Goal: Task Accomplishment & Management: Complete application form

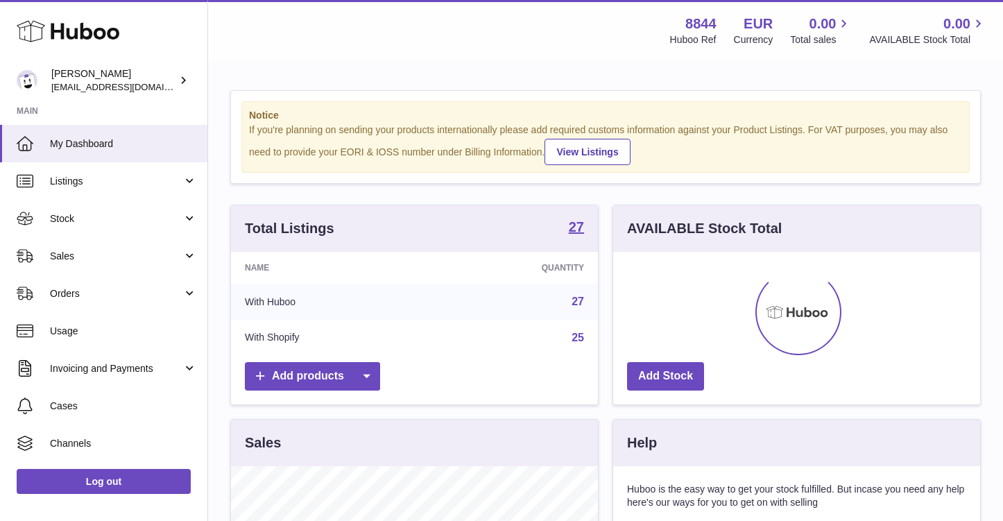
scroll to position [217, 367]
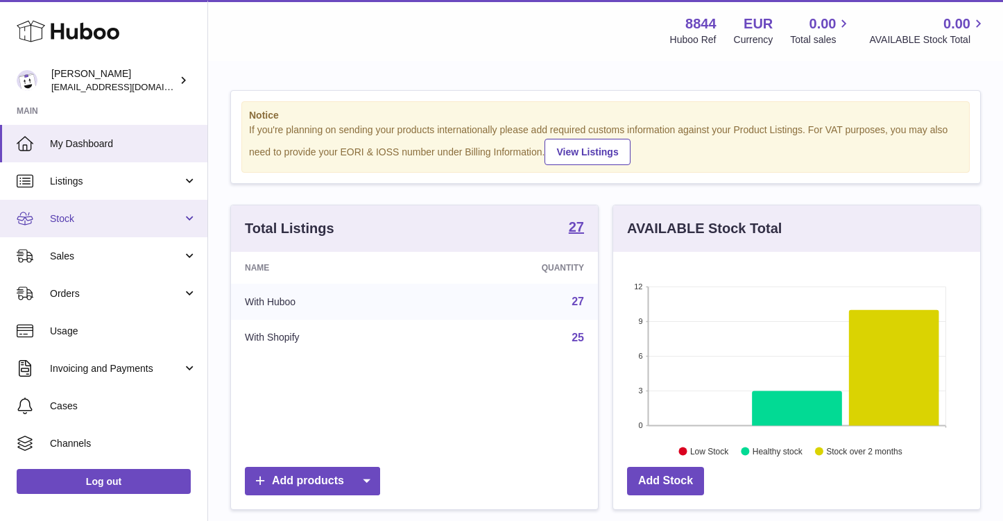
click at [119, 221] on span "Stock" at bounding box center [116, 218] width 133 height 13
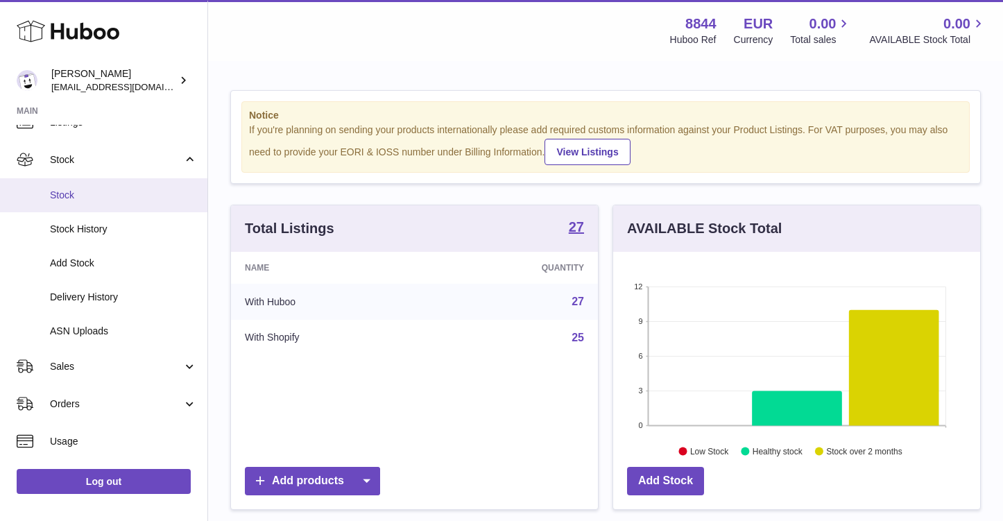
scroll to position [74, 0]
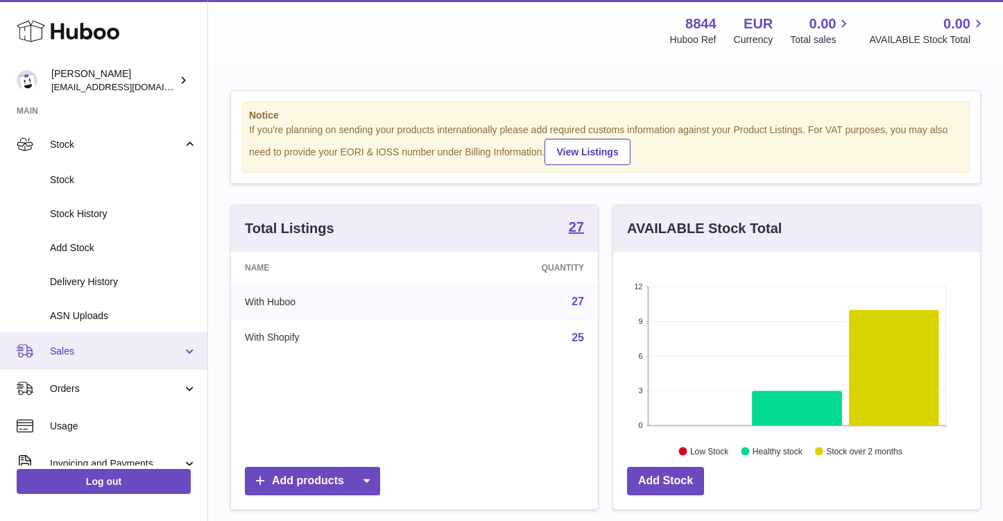
click at [100, 355] on link "Sales" at bounding box center [103, 350] width 207 height 37
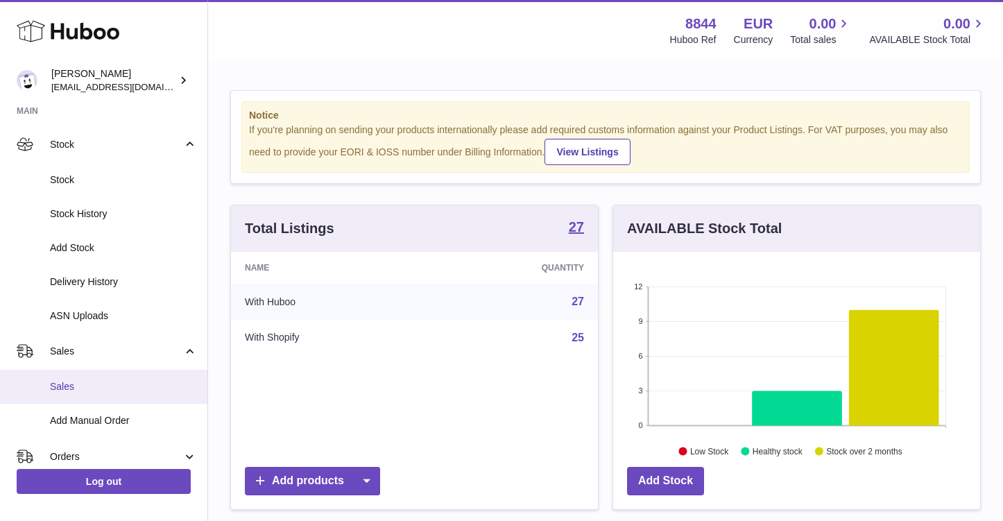
click at [108, 383] on span "Sales" at bounding box center [123, 386] width 147 height 13
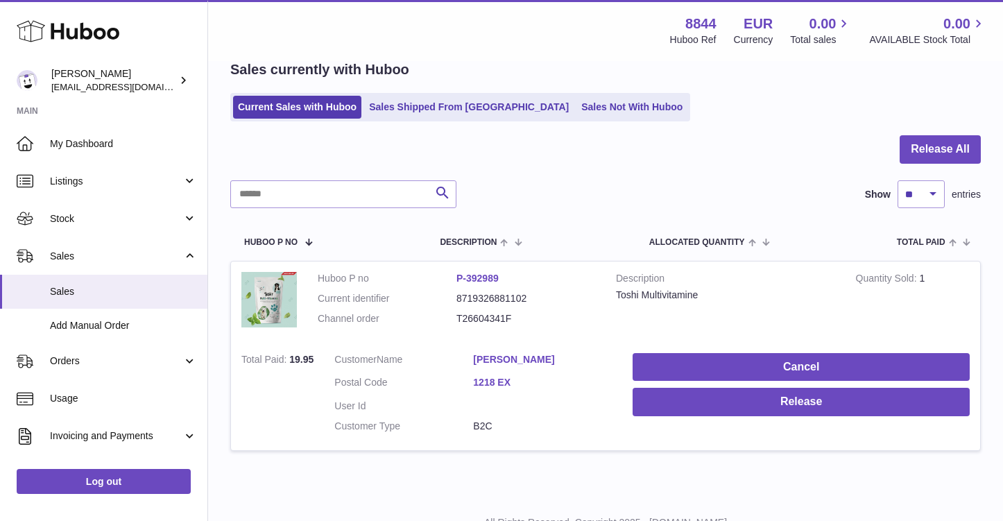
scroll to position [57, 0]
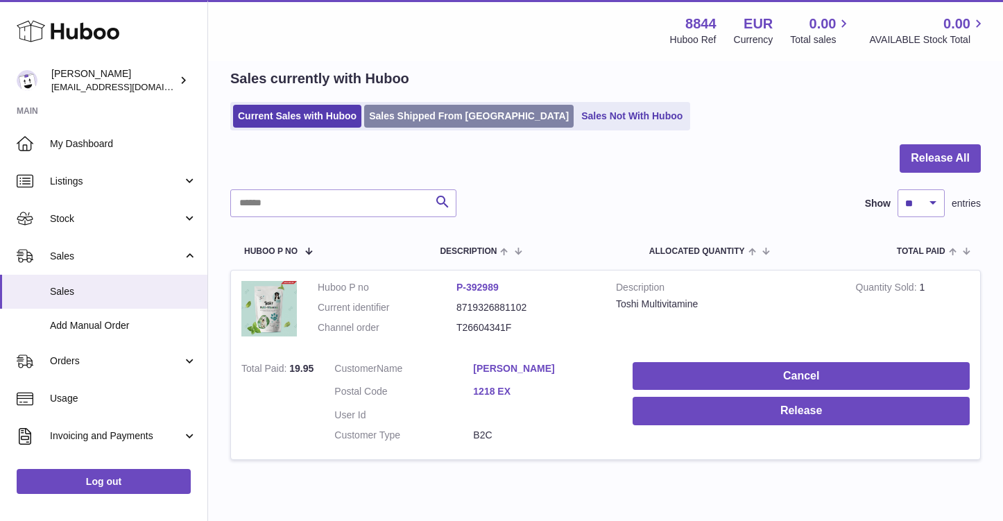
click at [414, 115] on link "Sales Shipped From [GEOGRAPHIC_DATA]" at bounding box center [469, 116] width 210 height 23
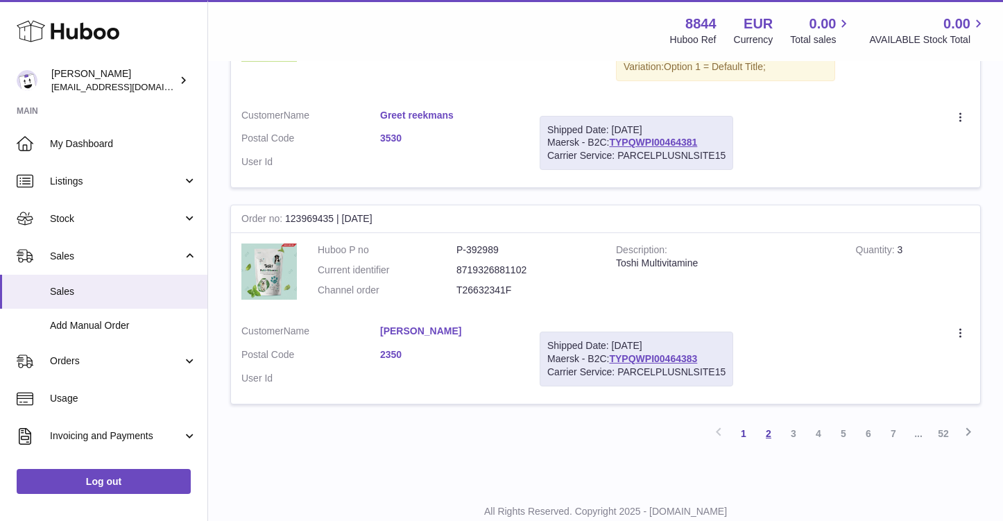
click at [769, 421] on link "2" at bounding box center [768, 433] width 25 height 25
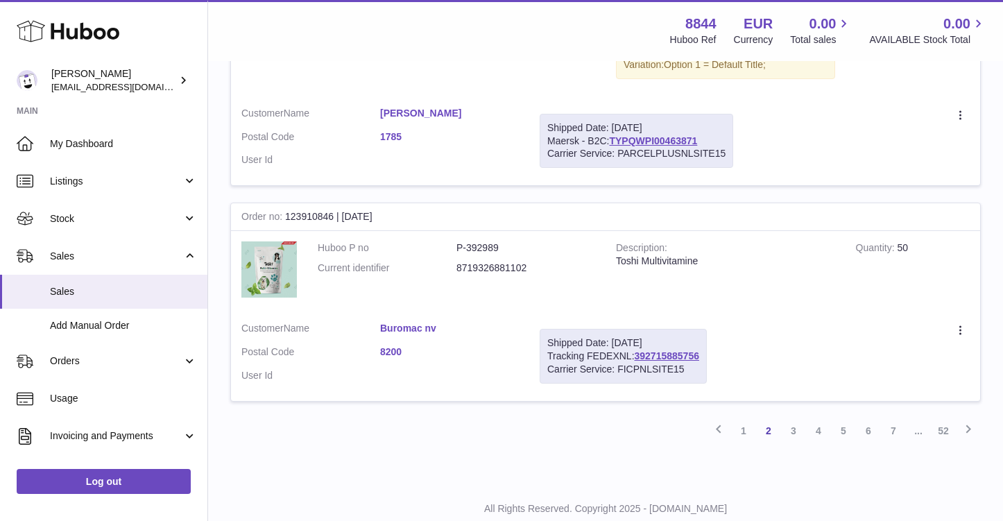
scroll to position [2212, 0]
click at [658, 351] on link "392715885756" at bounding box center [667, 356] width 65 height 11
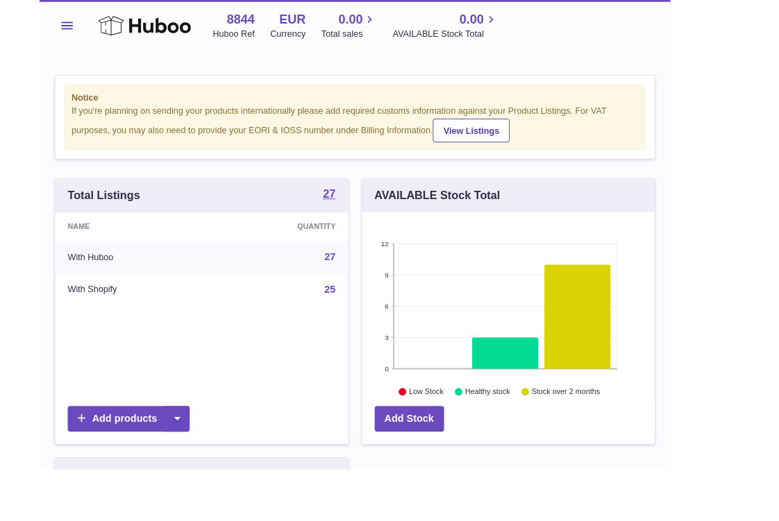
scroll to position [217, 260]
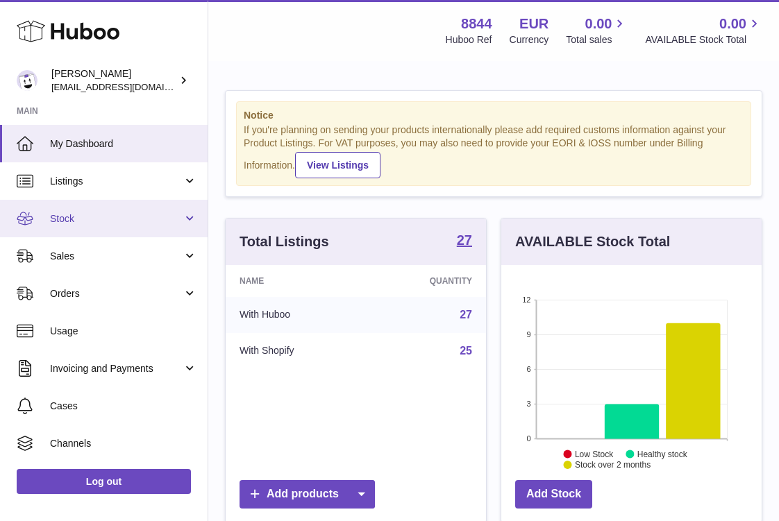
click at [132, 222] on span "Stock" at bounding box center [116, 218] width 133 height 13
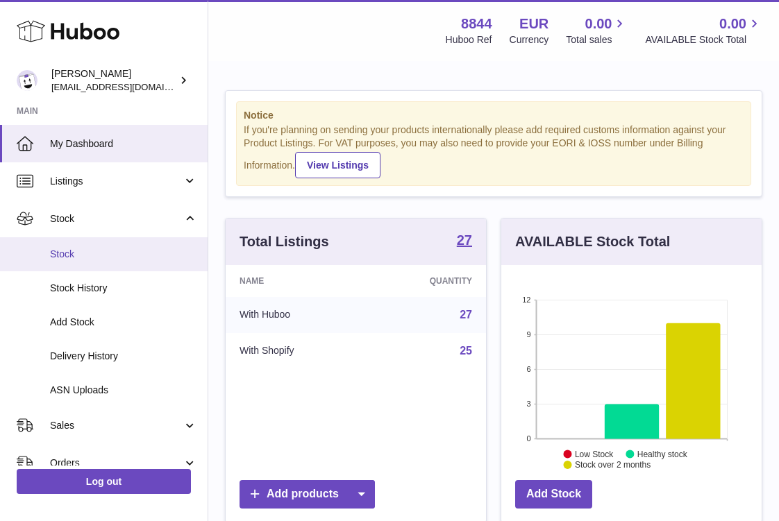
click at [132, 256] on span "Stock" at bounding box center [123, 254] width 147 height 13
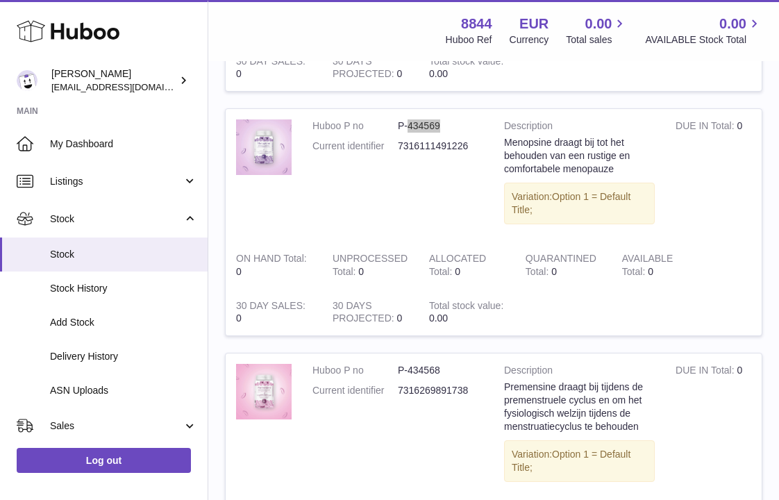
scroll to position [1224, 0]
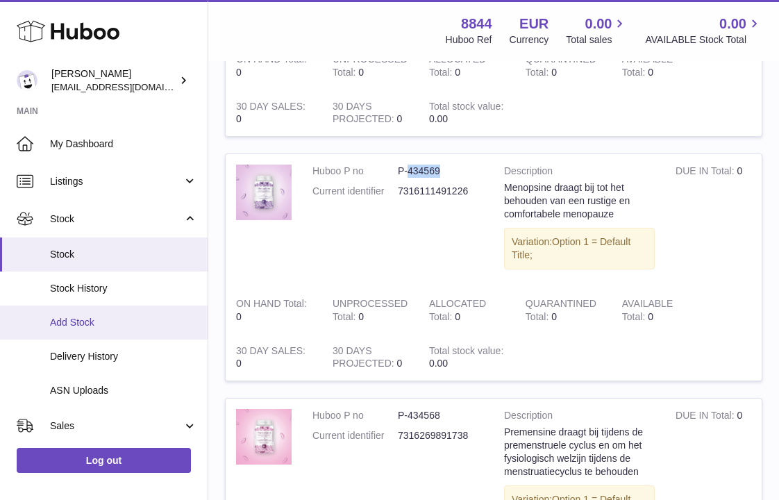
click at [149, 317] on span "Add Stock" at bounding box center [123, 322] width 147 height 13
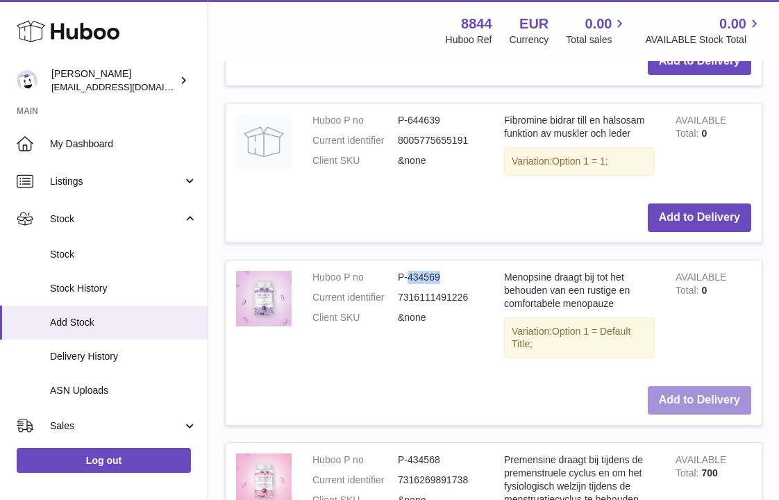
click at [704, 386] on button "Add to Delivery" at bounding box center [698, 400] width 103 height 28
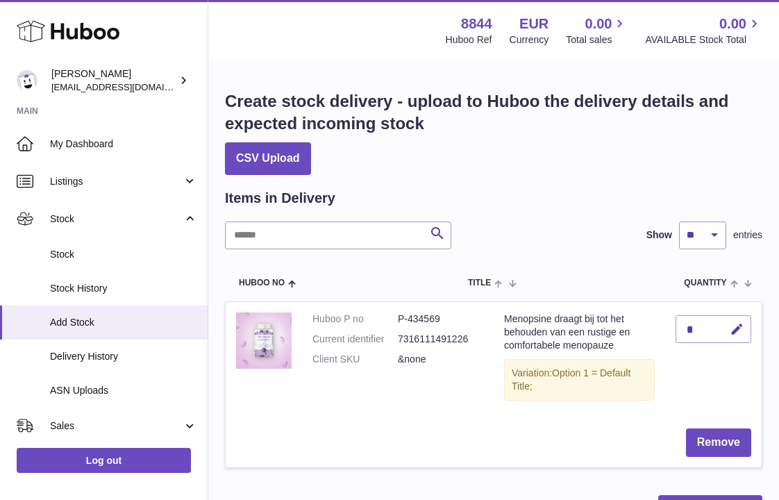
scroll to position [17, 0]
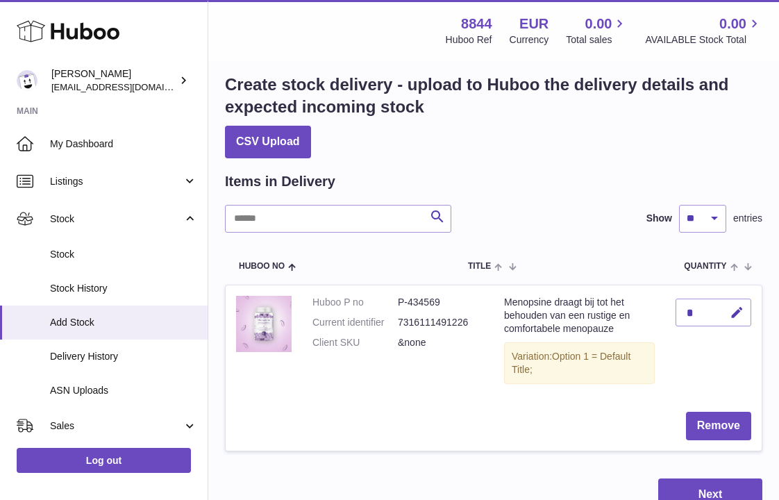
click at [697, 309] on div "*" at bounding box center [713, 312] width 76 height 28
click at [711, 304] on div "*" at bounding box center [713, 312] width 76 height 28
click at [737, 309] on icon "button" at bounding box center [736, 312] width 15 height 15
type input "*"
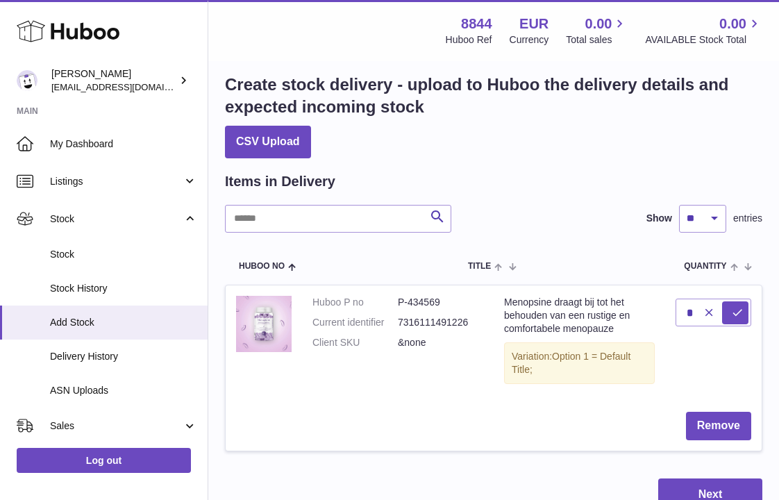
drag, startPoint x: 727, startPoint y: 420, endPoint x: 740, endPoint y: 353, distance: 67.8
click at [740, 353] on tr "Huboo P no P-434569 Current identifier 7316111491226 Client SKU &none Menopsine…" at bounding box center [493, 368] width 537 height 166
click at [740, 353] on td "*" at bounding box center [713, 342] width 96 height 115
click at [714, 492] on button "Next" at bounding box center [710, 494] width 104 height 33
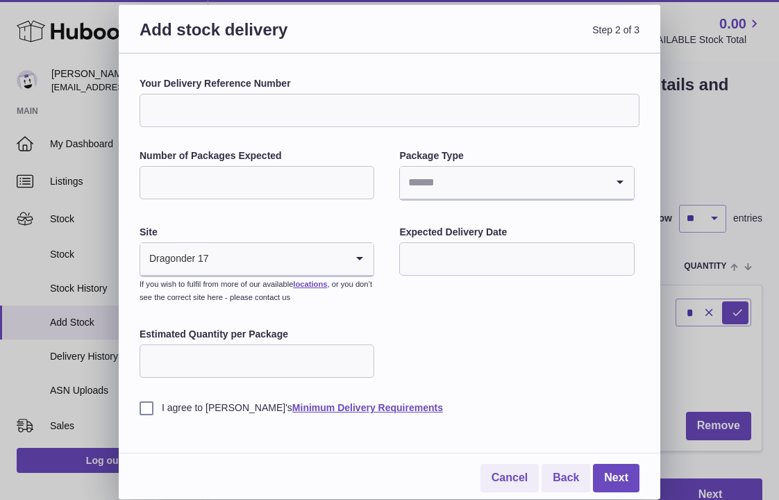
click at [282, 124] on input "Your Delivery Reference Number" at bounding box center [389, 110] width 500 height 33
click at [302, 189] on input "Number of Packages Expected" at bounding box center [256, 182] width 235 height 33
type input "*"
click at [459, 188] on input "Search for option" at bounding box center [502, 183] width 205 height 32
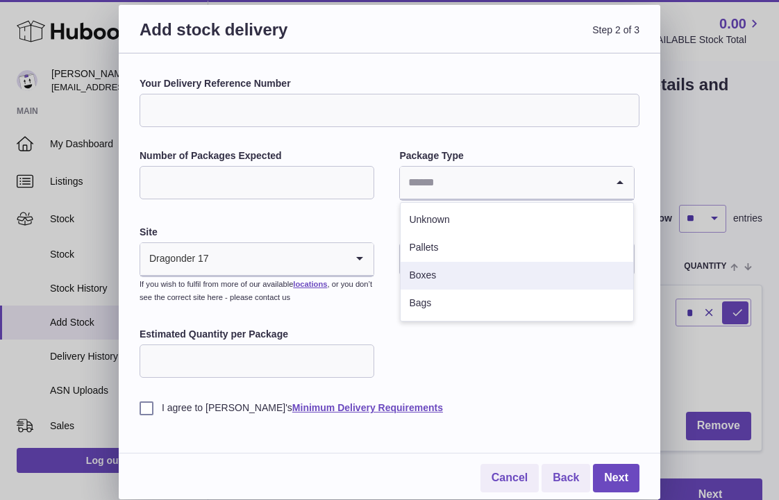
click at [476, 275] on li "Boxes" at bounding box center [516, 276] width 232 height 28
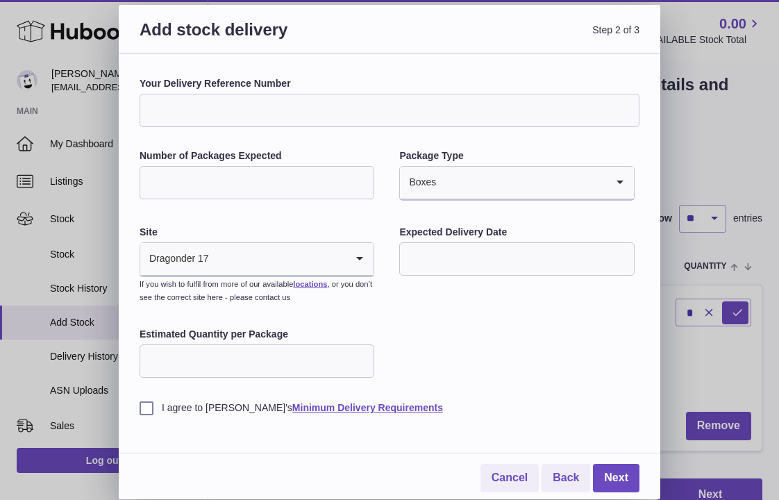
click at [424, 260] on input "text" at bounding box center [516, 258] width 235 height 33
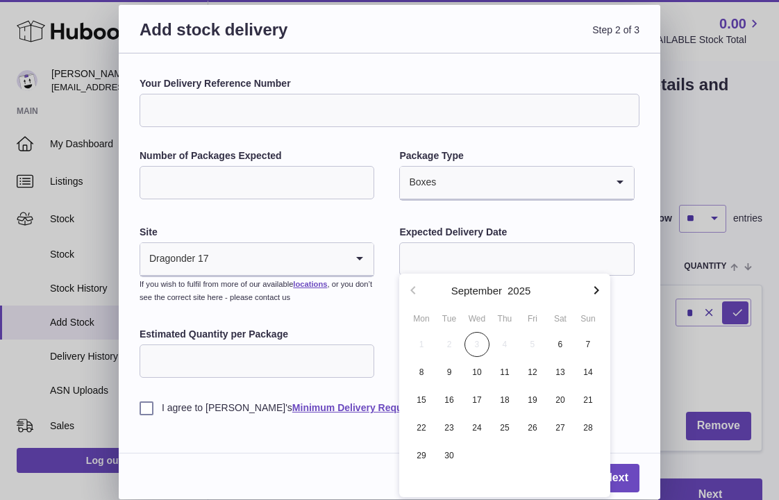
click at [569, 341] on span "6" at bounding box center [560, 344] width 25 height 25
type input "**********"
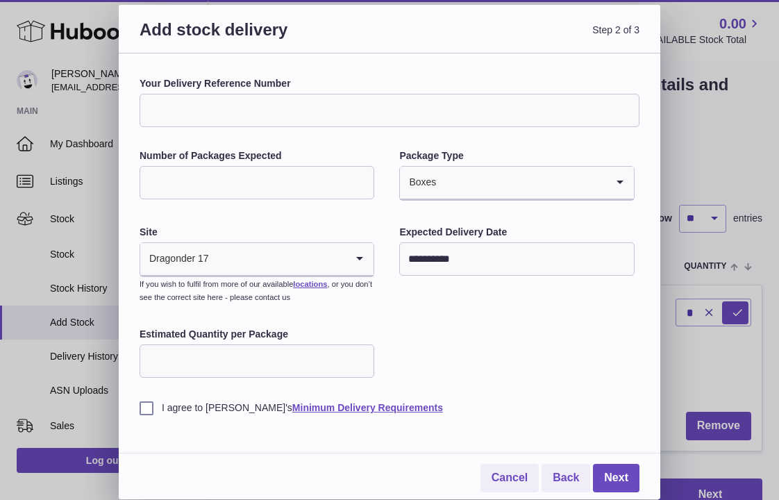
click at [291, 359] on input "Estimated Quantity per Package" at bounding box center [256, 360] width 235 height 33
type input "**"
click at [411, 352] on div "**********" at bounding box center [389, 245] width 500 height 337
click at [161, 401] on label "I agree to Huboo's Minimum Delivery Requirements" at bounding box center [389, 407] width 500 height 13
click at [611, 480] on link "Next" at bounding box center [616, 478] width 46 height 28
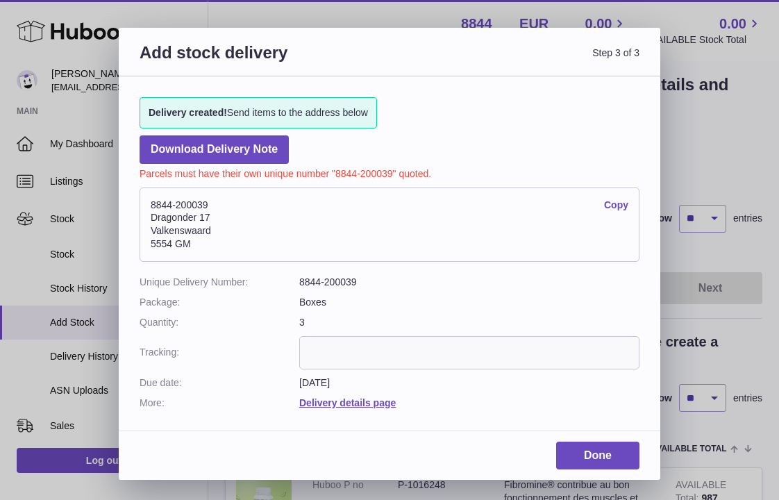
click at [606, 468] on div "Done" at bounding box center [389, 460] width 541 height 39
click at [606, 441] on link "Done" at bounding box center [597, 455] width 83 height 28
